Goal: Navigation & Orientation: Find specific page/section

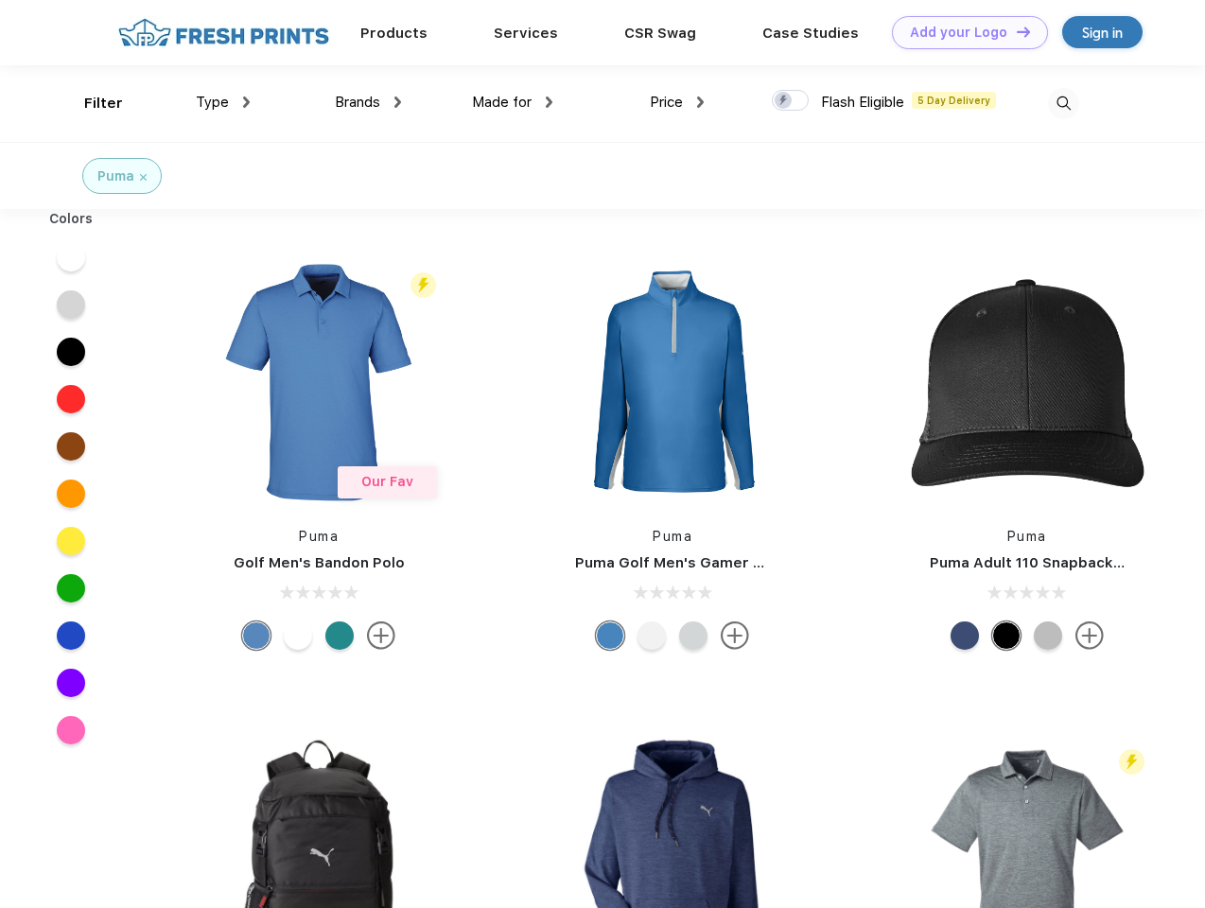
click at [963, 32] on link "Add your Logo Design Tool" at bounding box center [970, 32] width 156 height 33
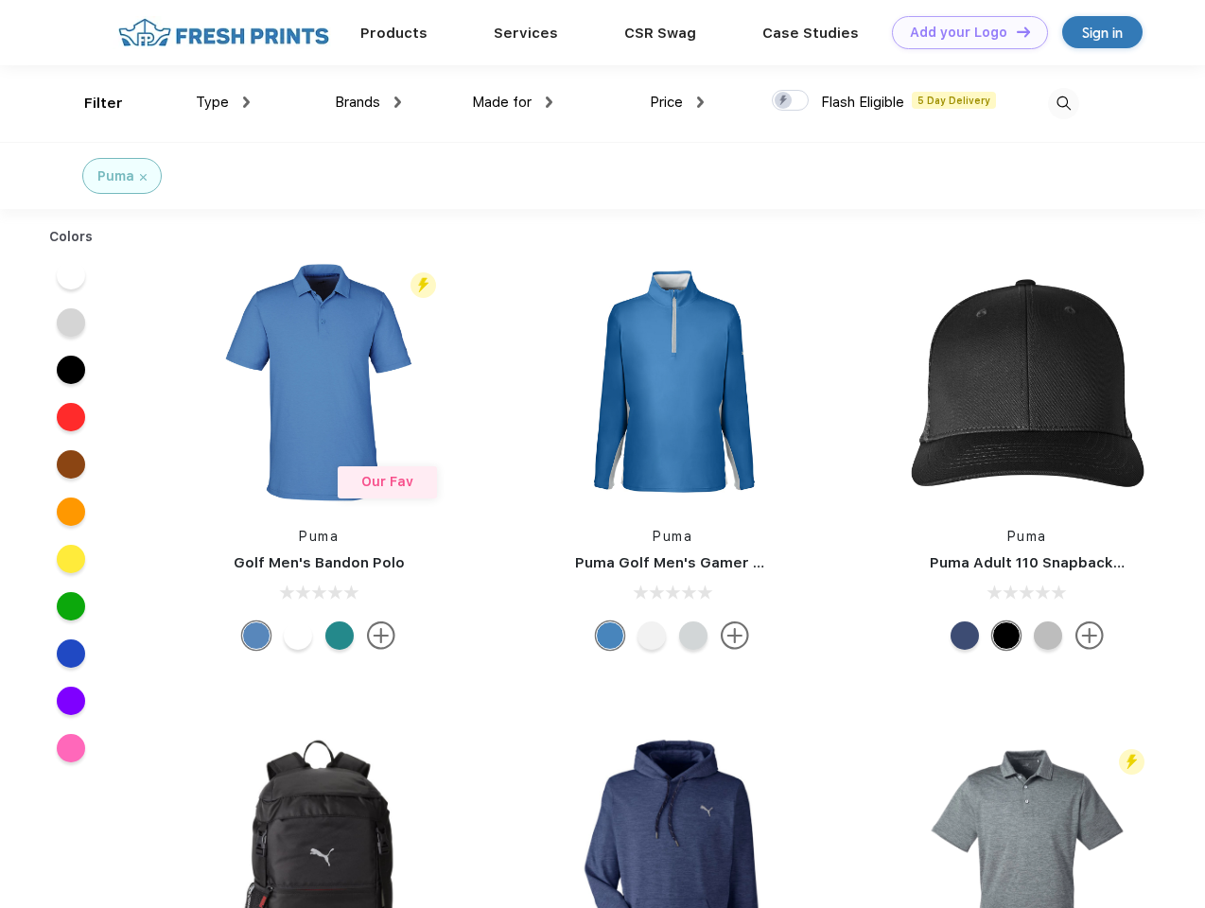
click at [0, 0] on div "Design Tool" at bounding box center [0, 0] width 0 height 0
click at [1015, 31] on link "Add your Logo Design Tool" at bounding box center [970, 32] width 156 height 33
click at [91, 103] on div "Filter" at bounding box center [103, 104] width 39 height 22
click at [223, 102] on span "Type" at bounding box center [212, 102] width 33 height 17
click at [368, 102] on span "Brands" at bounding box center [357, 102] width 45 height 17
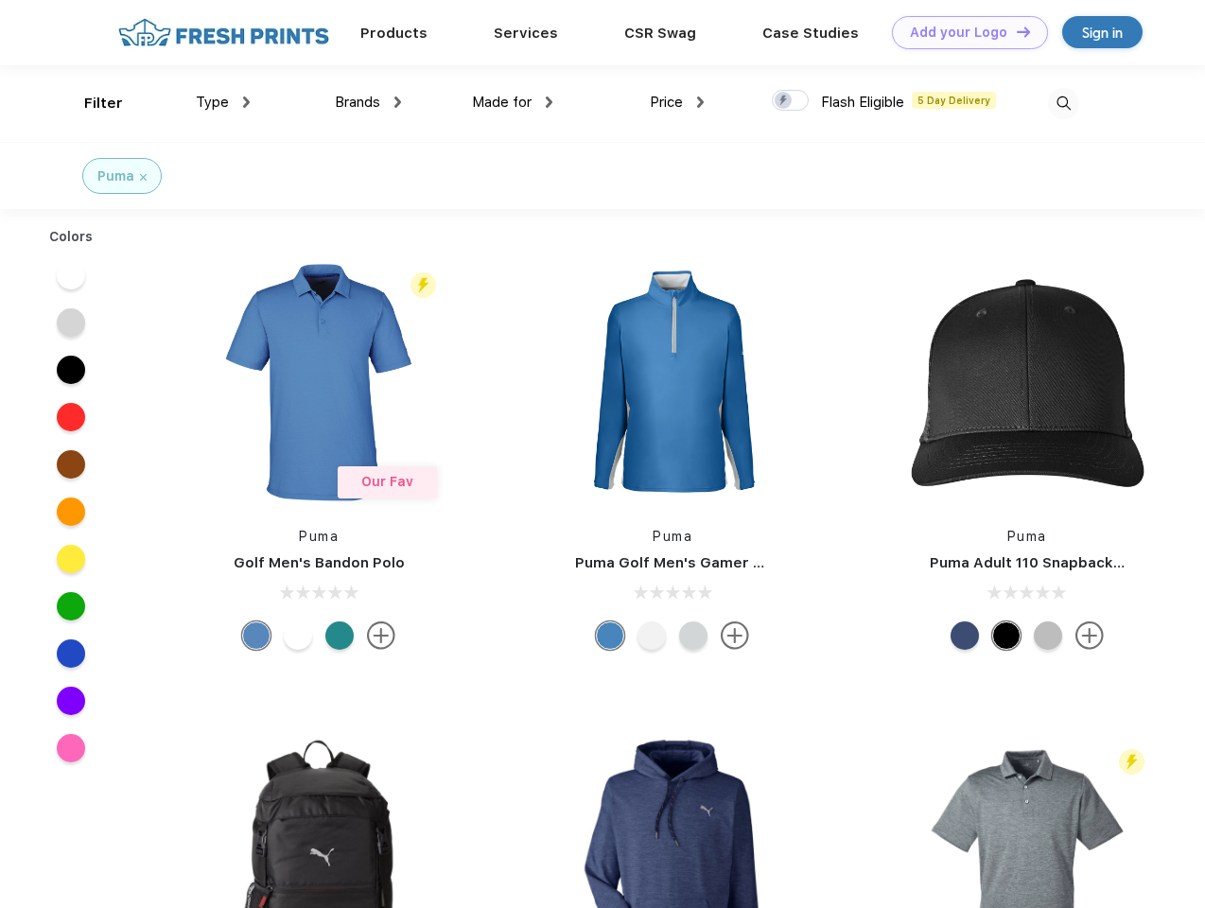
click at [513, 102] on span "Made for" at bounding box center [502, 102] width 60 height 17
click at [677, 102] on span "Price" at bounding box center [666, 102] width 33 height 17
click at [791, 101] on div at bounding box center [790, 100] width 37 height 21
click at [784, 101] on input "checkbox" at bounding box center [778, 95] width 12 height 12
click at [1063, 103] on img at bounding box center [1063, 103] width 31 height 31
